Goal: Task Accomplishment & Management: Manage account settings

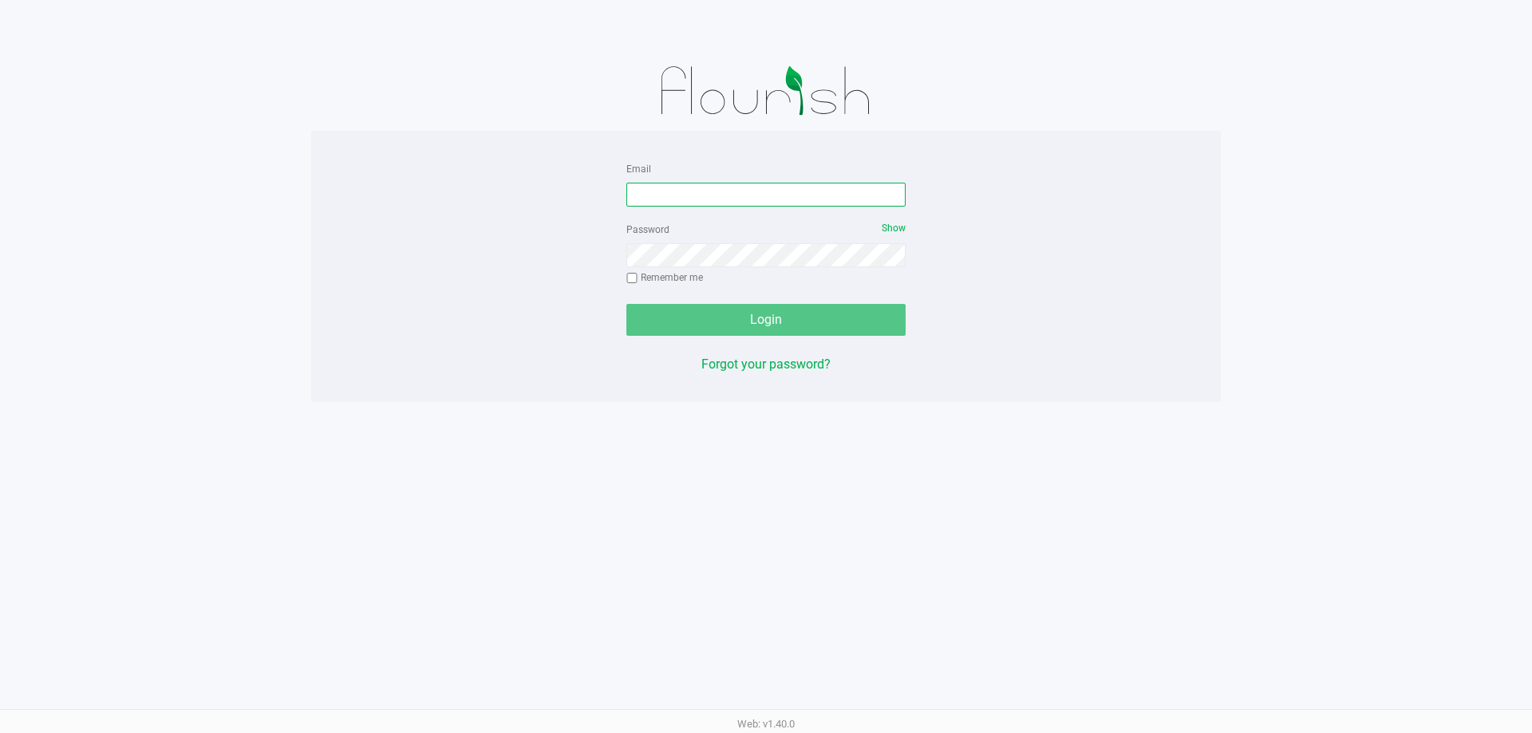
click at [756, 188] on input "Email" at bounding box center [765, 195] width 279 height 24
type input "[EMAIL_ADDRESS][DOMAIN_NAME]"
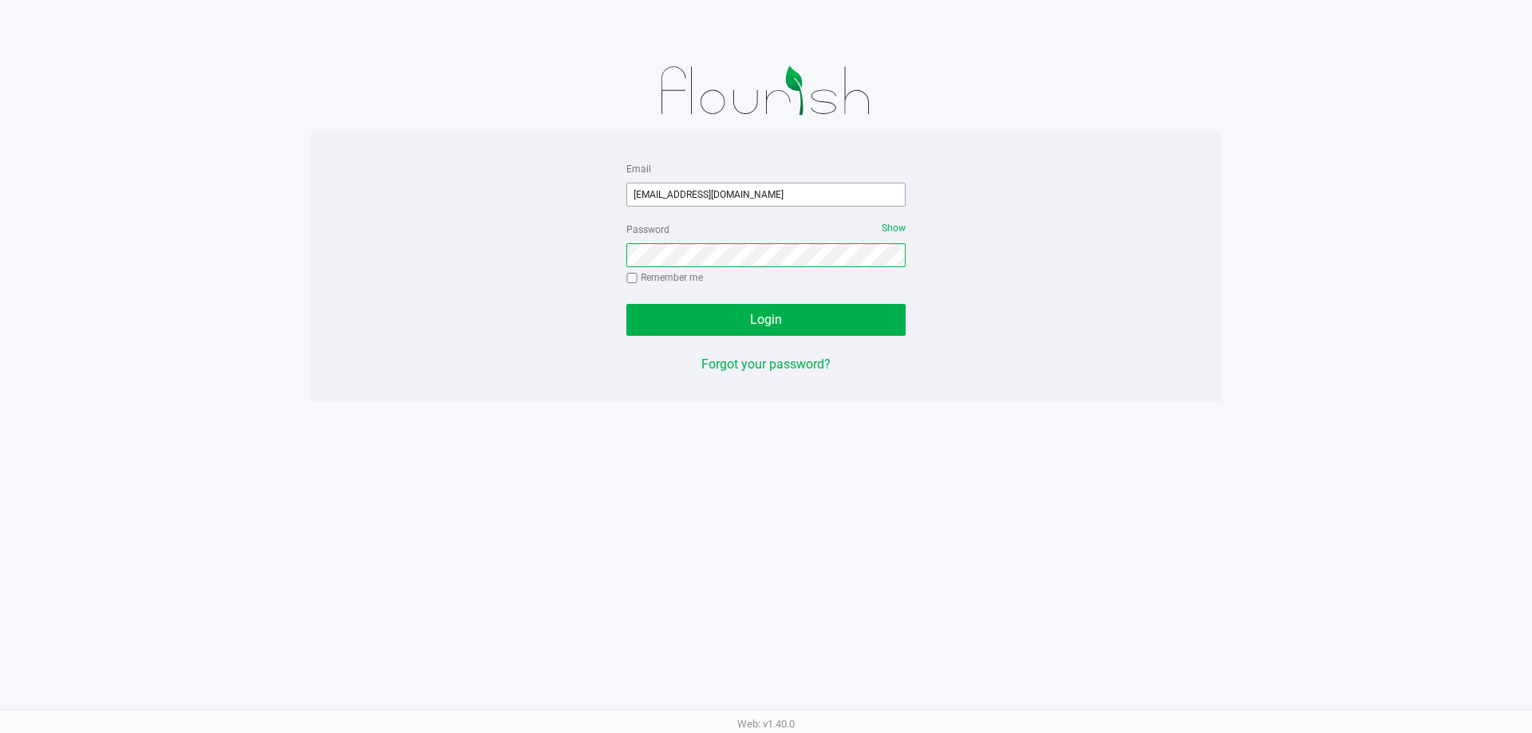
click at [626, 304] on button "Login" at bounding box center [765, 320] width 279 height 32
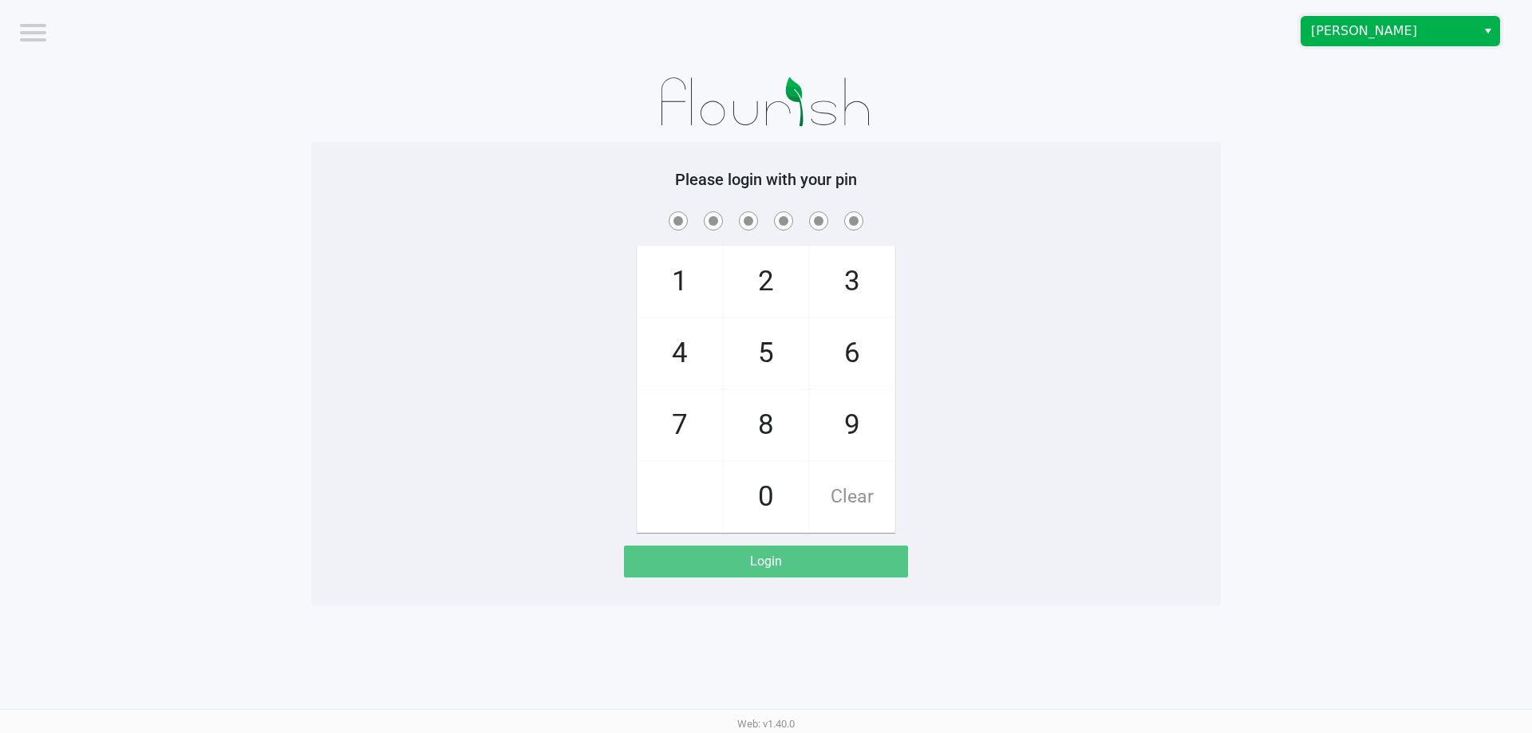
click at [1447, 30] on span "[PERSON_NAME]" at bounding box center [1389, 31] width 156 height 19
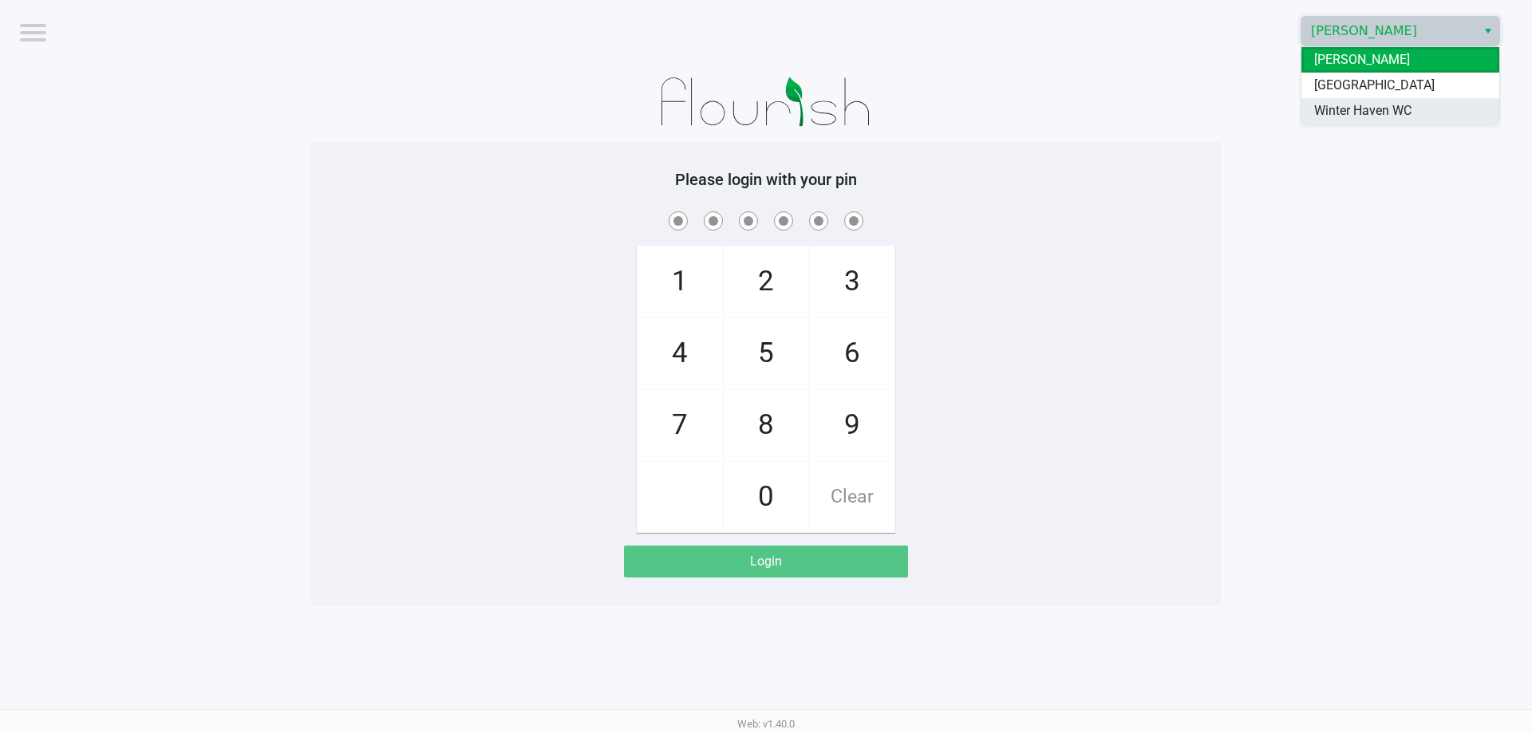
click at [1369, 113] on span "Winter Haven WC" at bounding box center [1362, 110] width 97 height 19
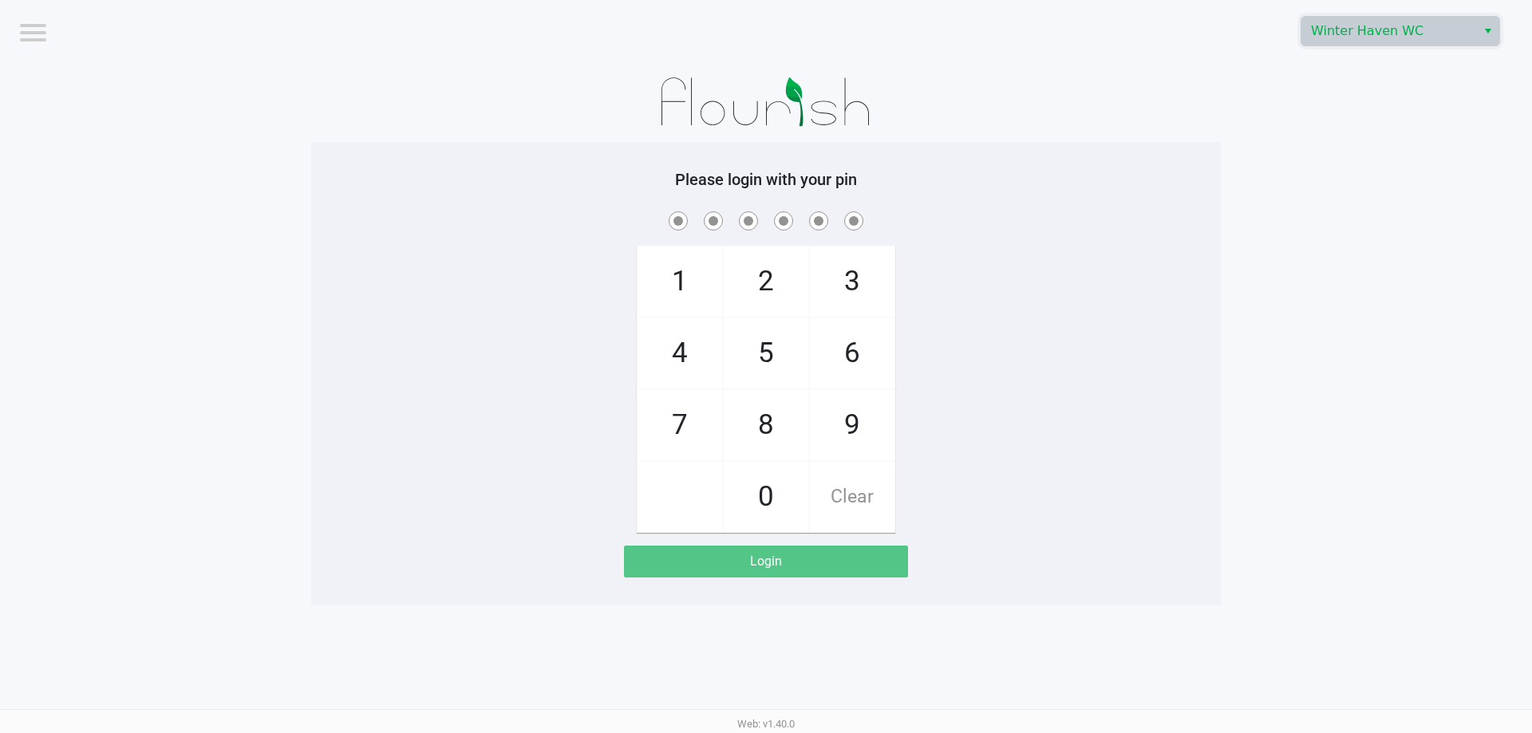
click at [1313, 164] on app-pos-login-wrapper "Logout [GEOGRAPHIC_DATA] WC Please login with your pin 1 4 7 2 5 8 0 3 6 9 Clea…" at bounding box center [766, 303] width 1532 height 606
click at [366, 270] on div "1 4 7 2 5 8 0 3 6 9 Clear" at bounding box center [766, 370] width 910 height 325
